Goal: Task Accomplishment & Management: Use online tool/utility

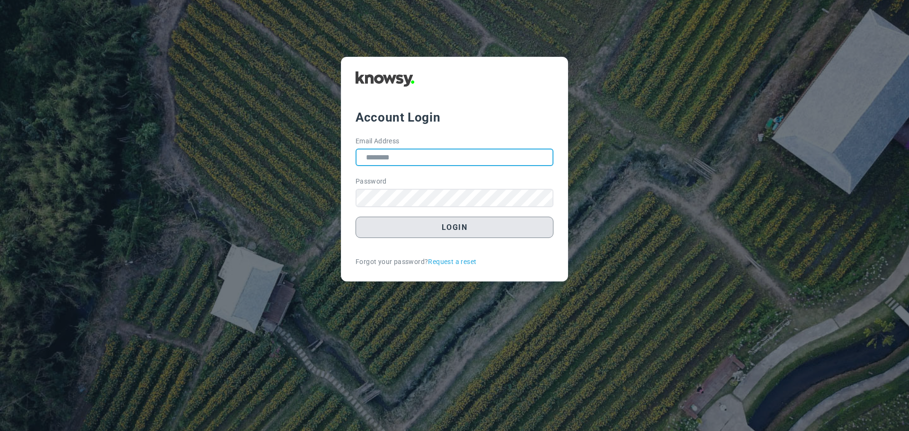
type input "**********"
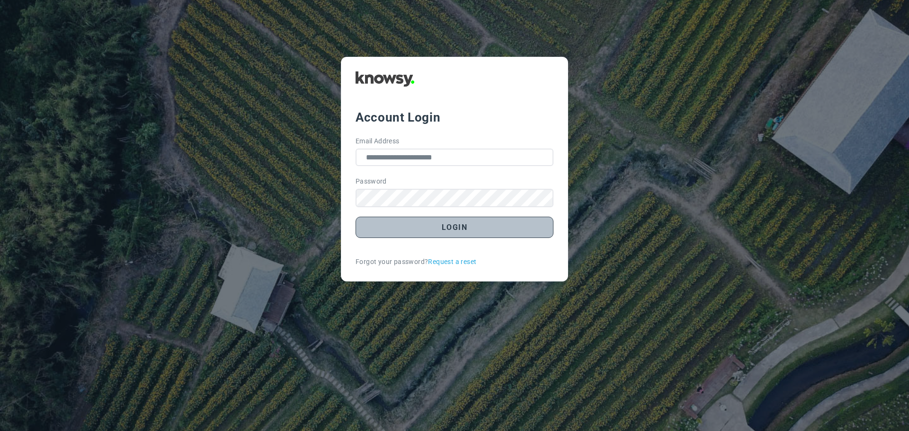
click at [464, 229] on button "Login" at bounding box center [455, 227] width 198 height 21
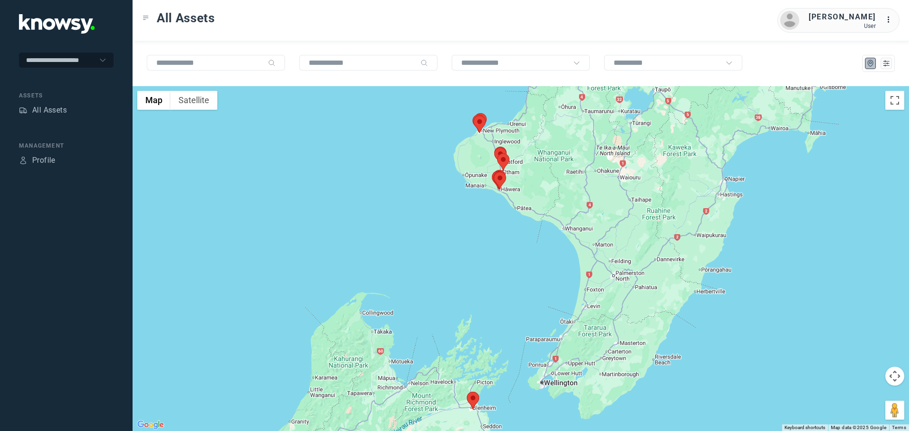
drag, startPoint x: 548, startPoint y: 147, endPoint x: 489, endPoint y: 164, distance: 61.6
click at [489, 164] on div at bounding box center [521, 258] width 776 height 345
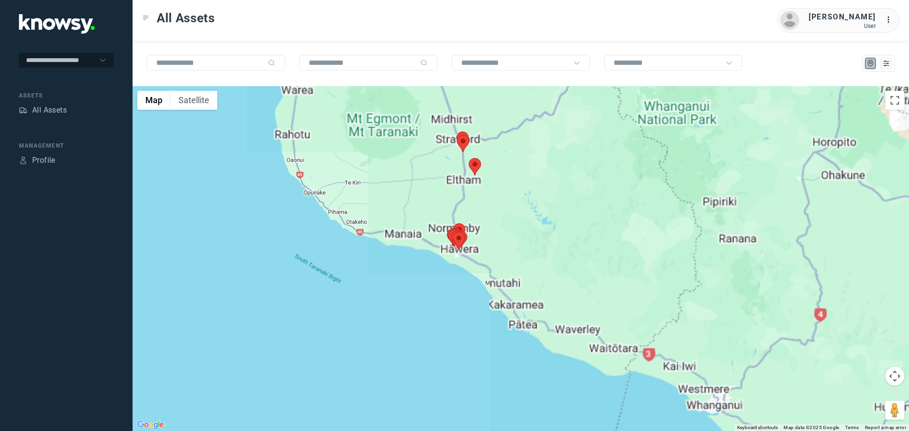
drag, startPoint x: 468, startPoint y: 167, endPoint x: 454, endPoint y: 196, distance: 32.2
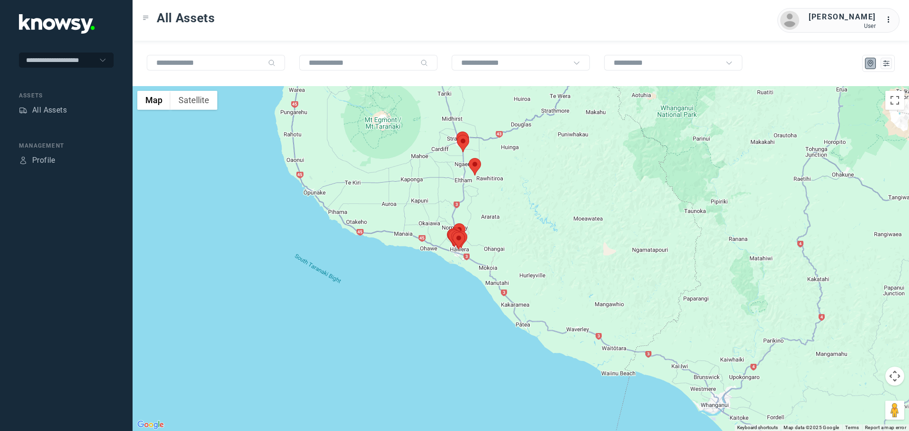
click at [454, 196] on div at bounding box center [521, 258] width 776 height 345
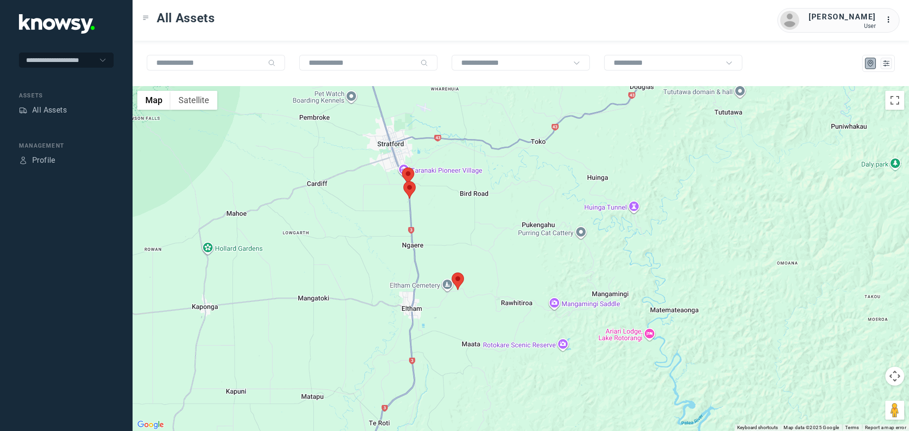
drag, startPoint x: 445, startPoint y: 156, endPoint x: 428, endPoint y: 223, distance: 69.1
click at [437, 223] on div at bounding box center [521, 258] width 776 height 345
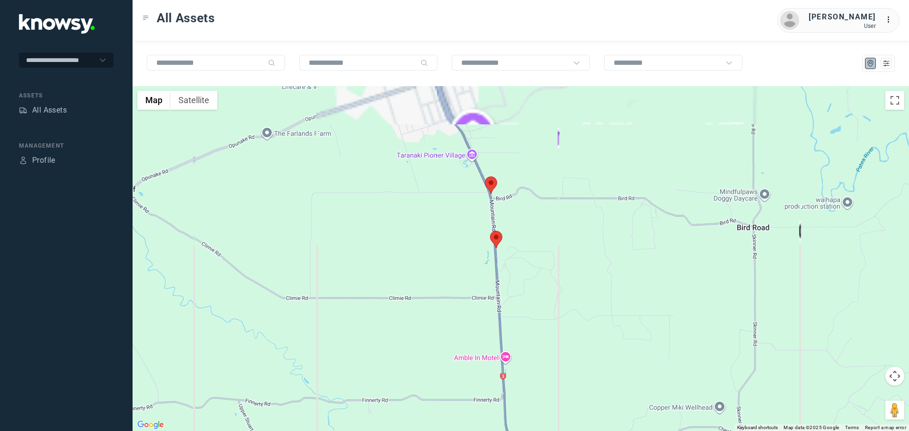
drag, startPoint x: 457, startPoint y: 203, endPoint x: 457, endPoint y: 225, distance: 21.8
click at [457, 225] on div at bounding box center [521, 258] width 776 height 345
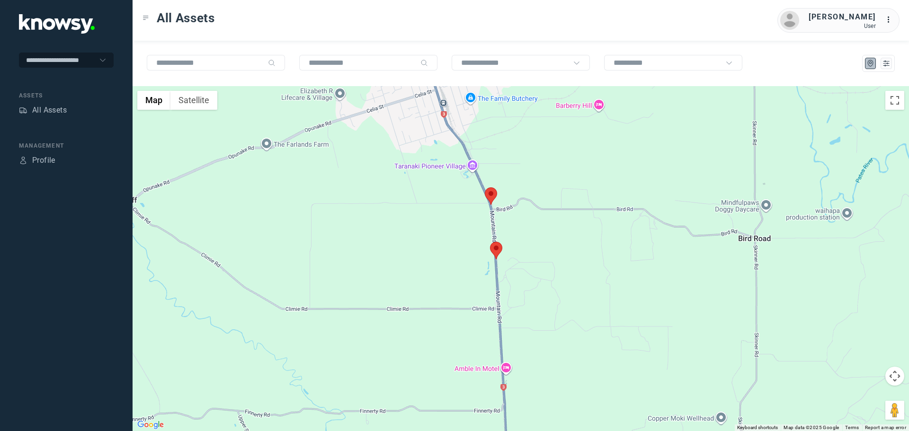
click at [485, 187] on area at bounding box center [485, 187] width 0 height 0
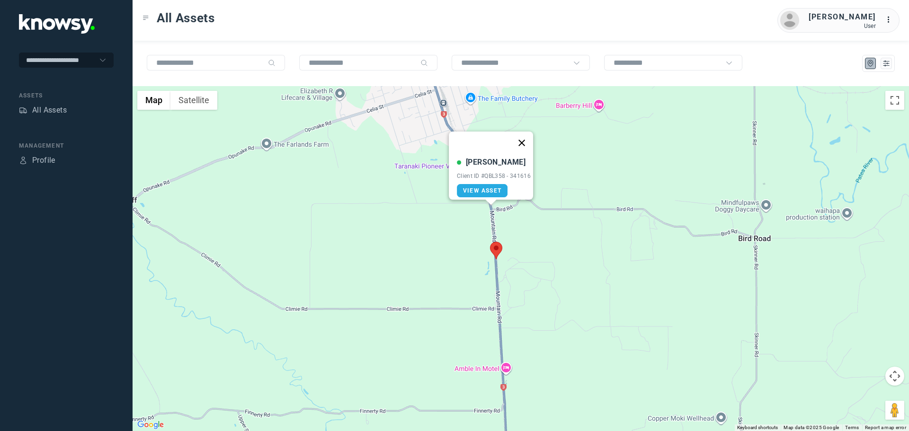
click at [522, 136] on button "Close" at bounding box center [521, 143] width 23 height 23
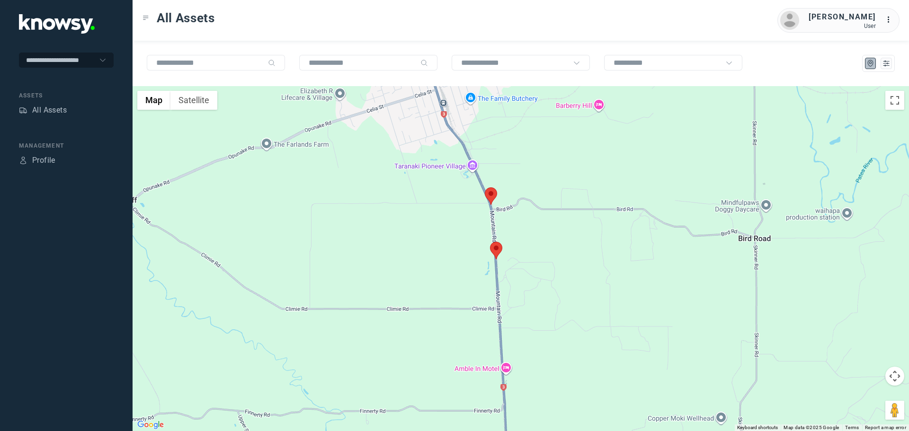
click at [490, 242] on area at bounding box center [490, 242] width 0 height 0
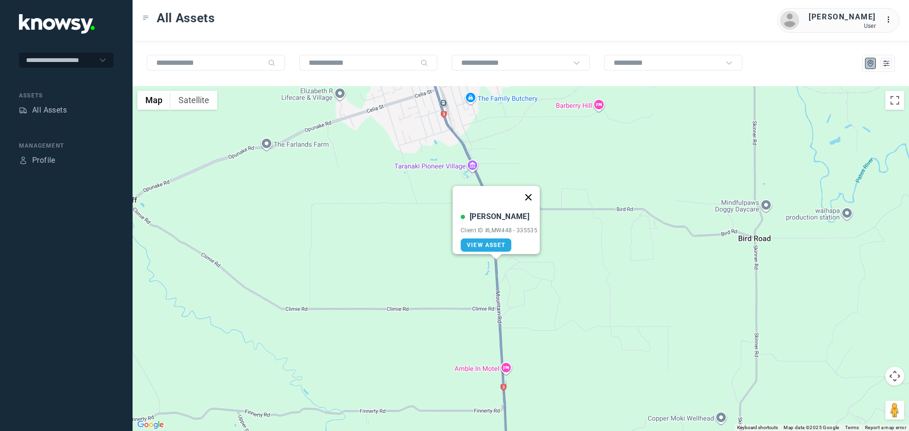
click at [531, 190] on button "Close" at bounding box center [528, 197] width 23 height 23
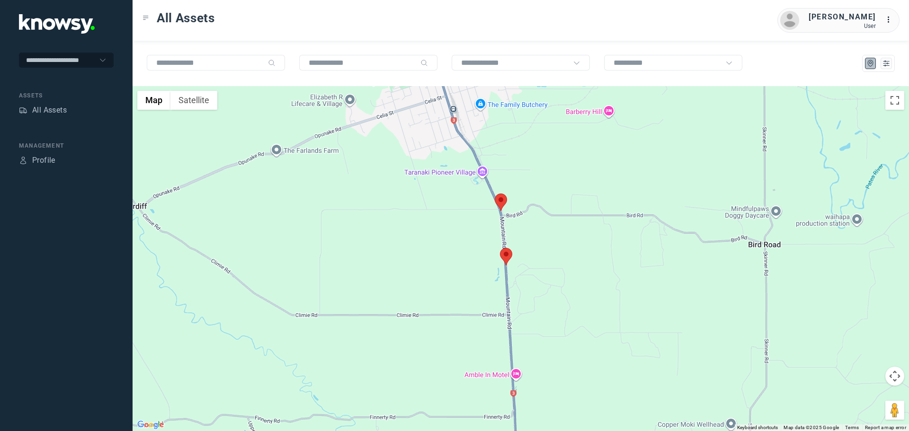
drag, startPoint x: 479, startPoint y: 202, endPoint x: 495, endPoint y: 191, distance: 19.2
click at [490, 184] on div at bounding box center [521, 258] width 776 height 345
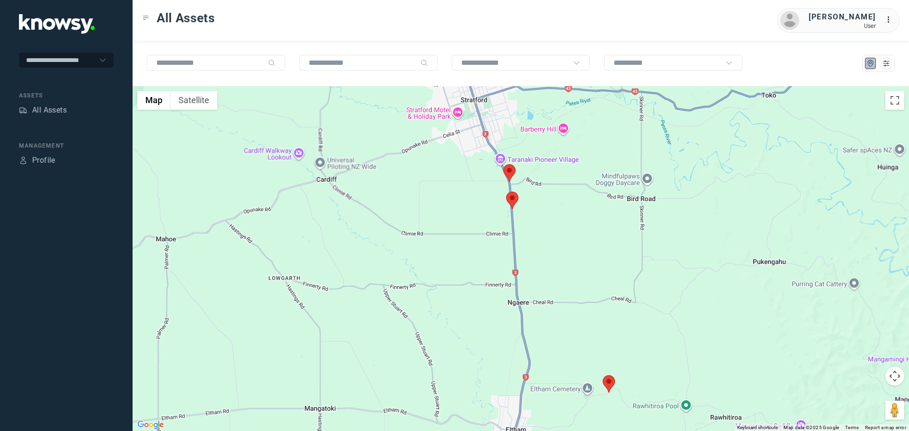
drag, startPoint x: 549, startPoint y: 327, endPoint x: 495, endPoint y: 208, distance: 130.3
click at [495, 209] on div at bounding box center [521, 258] width 776 height 345
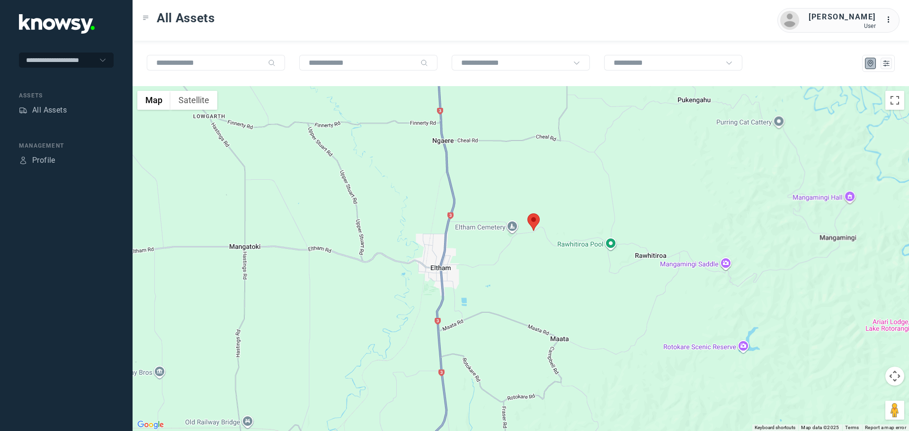
drag, startPoint x: 486, startPoint y: 274, endPoint x: 479, endPoint y: 195, distance: 79.4
click at [475, 211] on div at bounding box center [521, 258] width 776 height 345
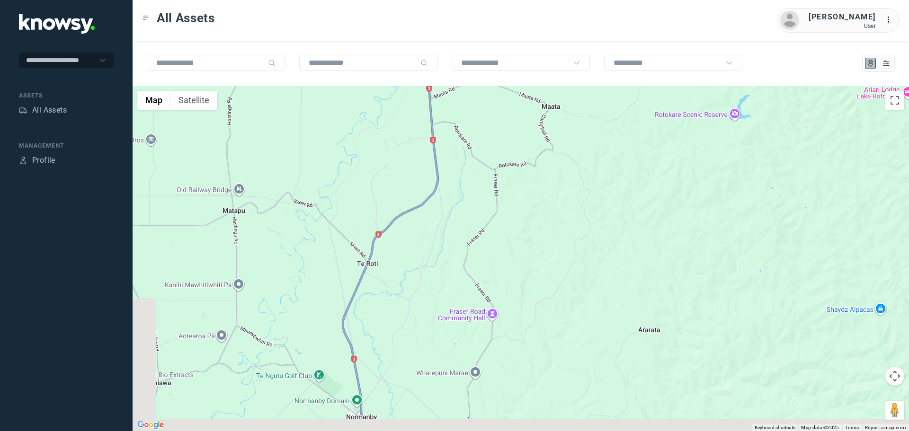
drag, startPoint x: 398, startPoint y: 292, endPoint x: 490, endPoint y: 199, distance: 130.6
click at [475, 205] on div at bounding box center [521, 258] width 776 height 345
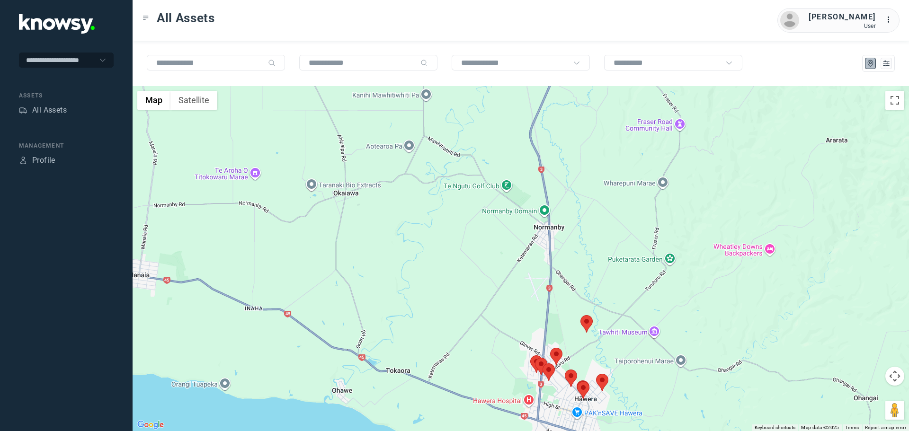
drag, startPoint x: 572, startPoint y: 299, endPoint x: 541, endPoint y: 212, distance: 92.5
click at [541, 212] on div at bounding box center [521, 258] width 776 height 345
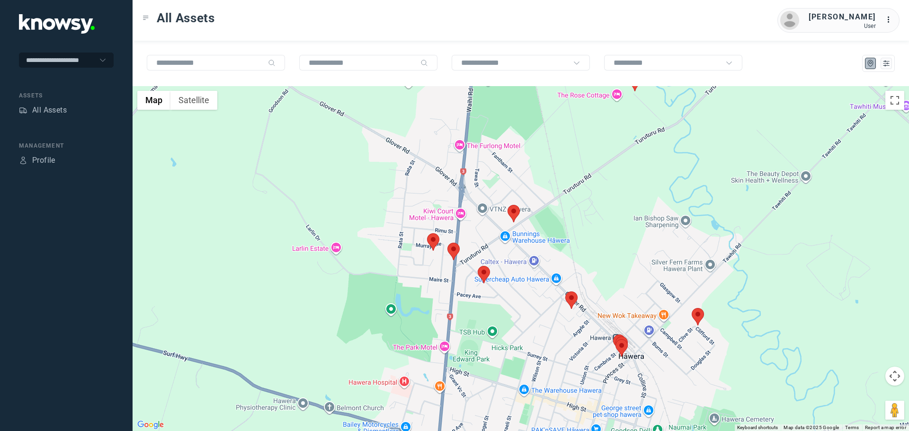
click at [427, 233] on area at bounding box center [427, 233] width 0 height 0
click at [472, 181] on button "Close" at bounding box center [464, 189] width 23 height 23
click at [447, 243] on area at bounding box center [447, 243] width 0 height 0
click at [490, 190] on button "Close" at bounding box center [484, 198] width 23 height 23
click at [507, 205] on area at bounding box center [507, 205] width 0 height 0
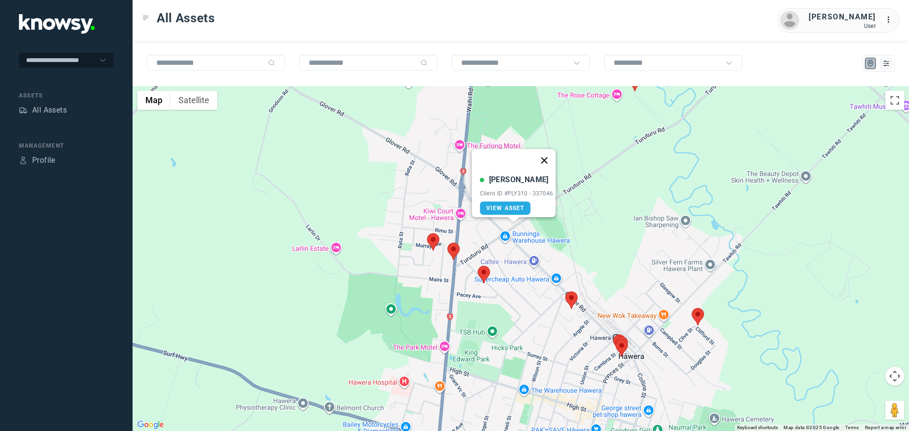
click at [548, 154] on button "Close" at bounding box center [544, 160] width 23 height 23
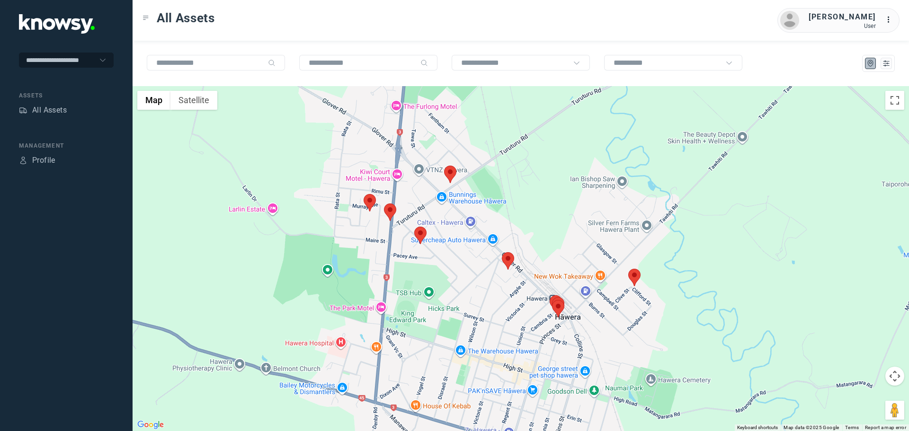
drag, startPoint x: 614, startPoint y: 306, endPoint x: 520, endPoint y: 240, distance: 114.9
click at [520, 241] on div at bounding box center [521, 258] width 776 height 345
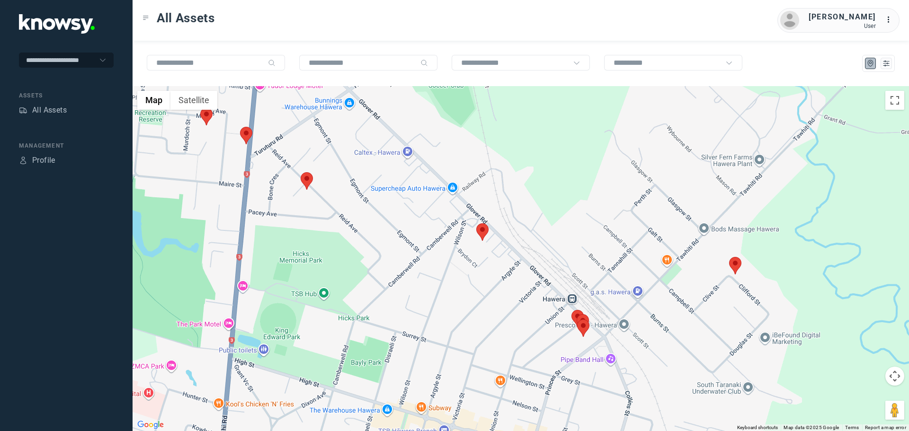
click at [476, 223] on area at bounding box center [476, 223] width 0 height 0
click at [517, 172] on button "Close" at bounding box center [512, 179] width 23 height 23
